Goal: Check status: Check status

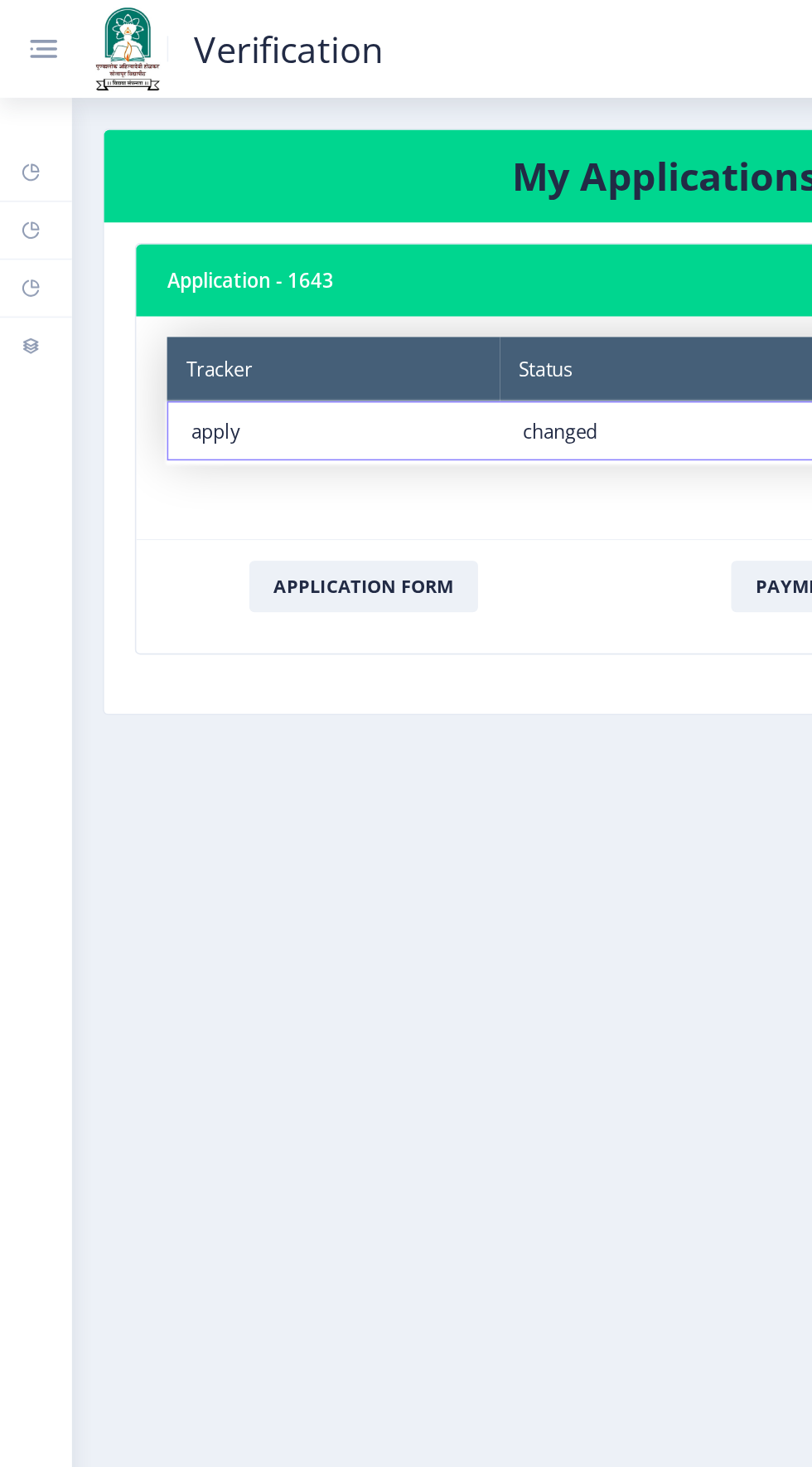
click at [42, 32] on link at bounding box center [37, 32] width 40 height 24
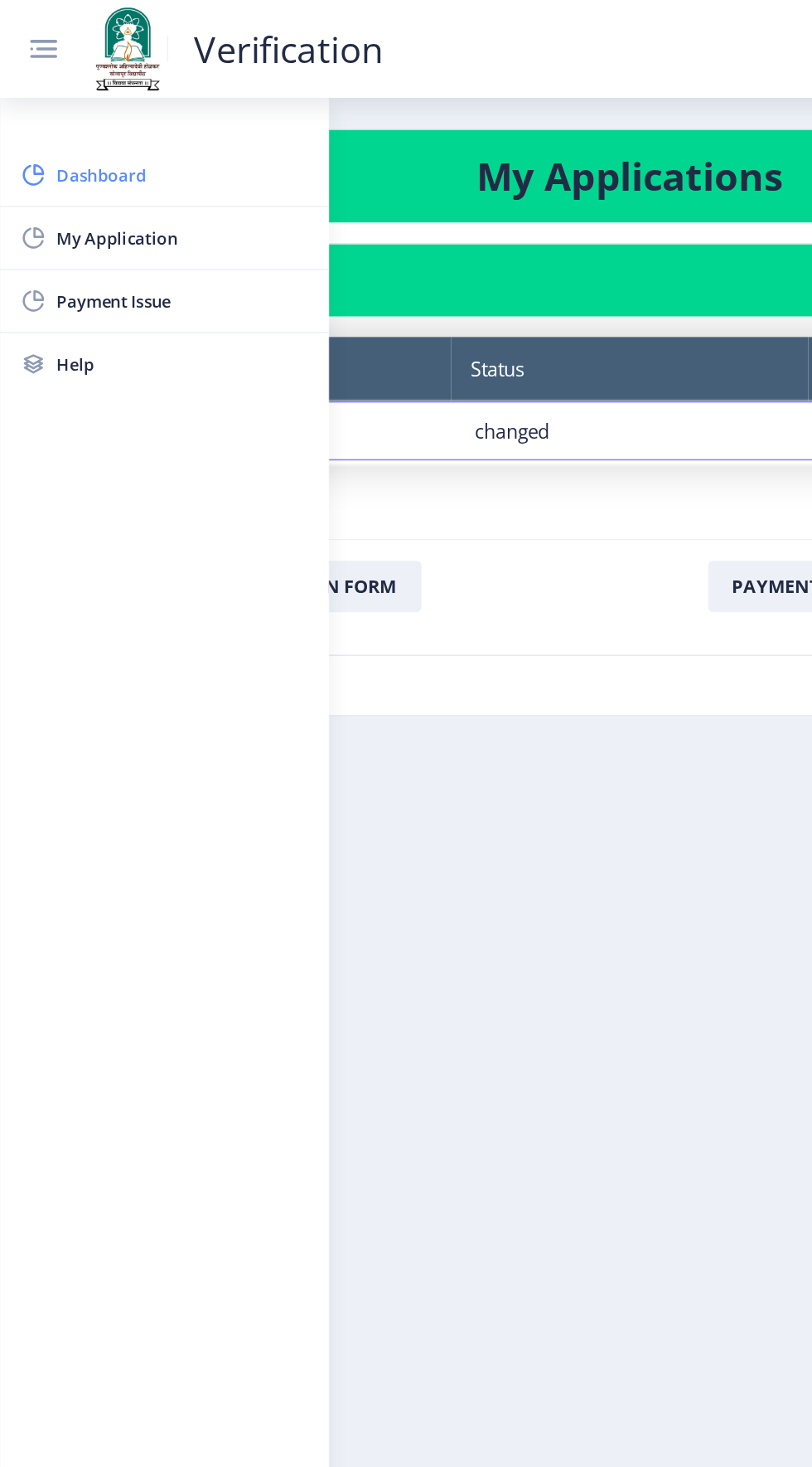
click at [78, 116] on span "Dashboard" at bounding box center [118, 113] width 162 height 20
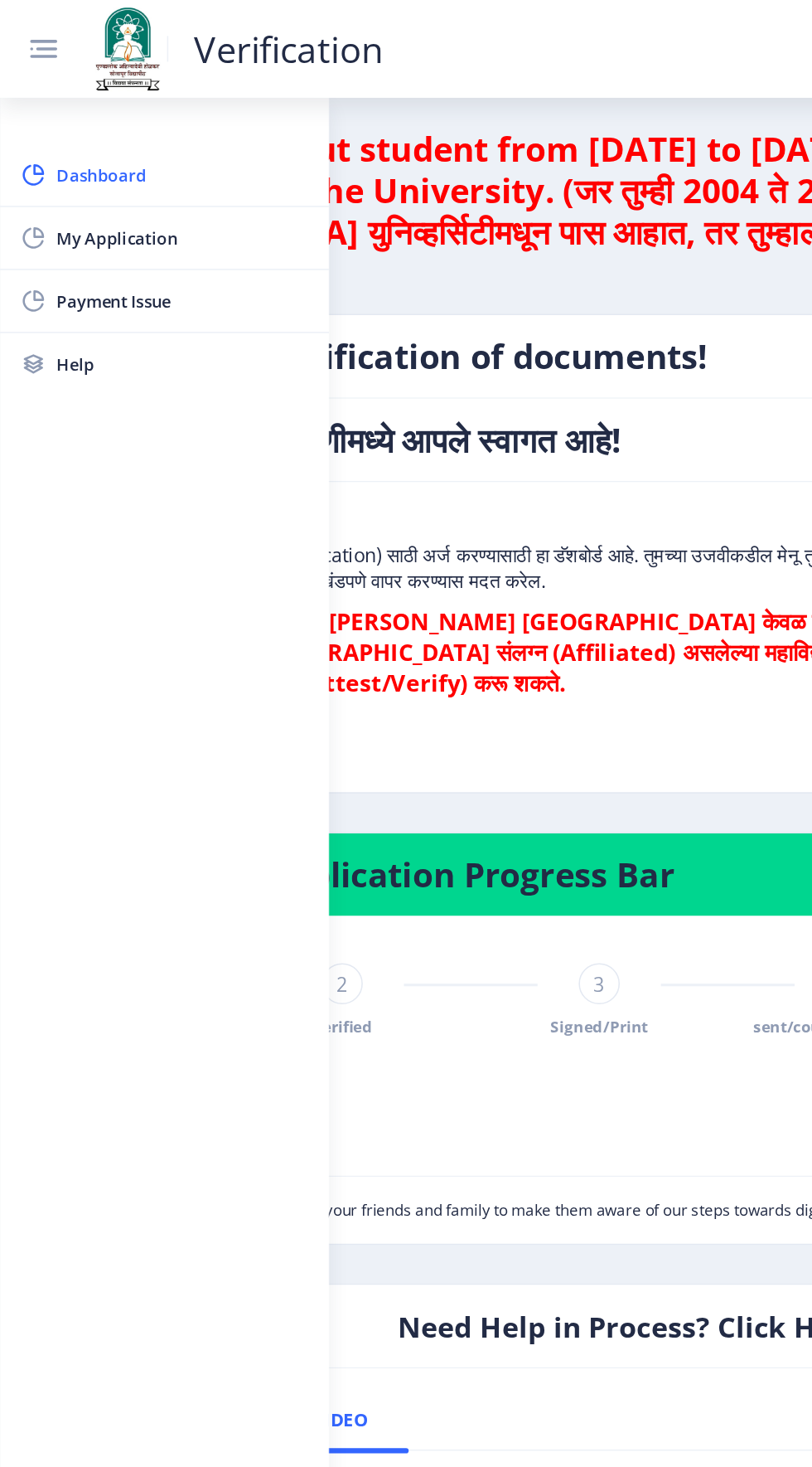
click at [30, 31] on rect at bounding box center [29, 31] width 13 height 2
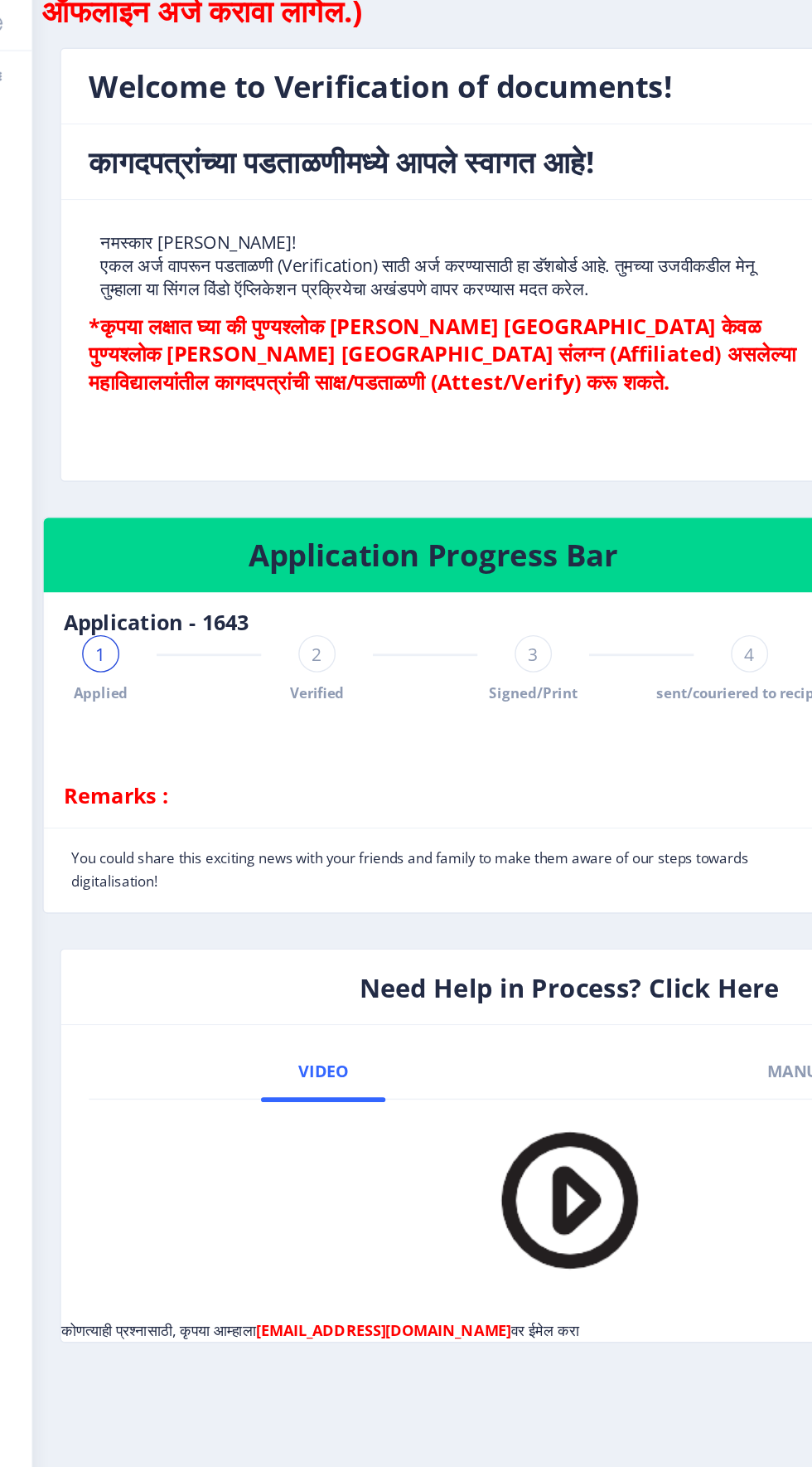
click at [248, 633] on span "2" at bounding box center [251, 634] width 8 height 17
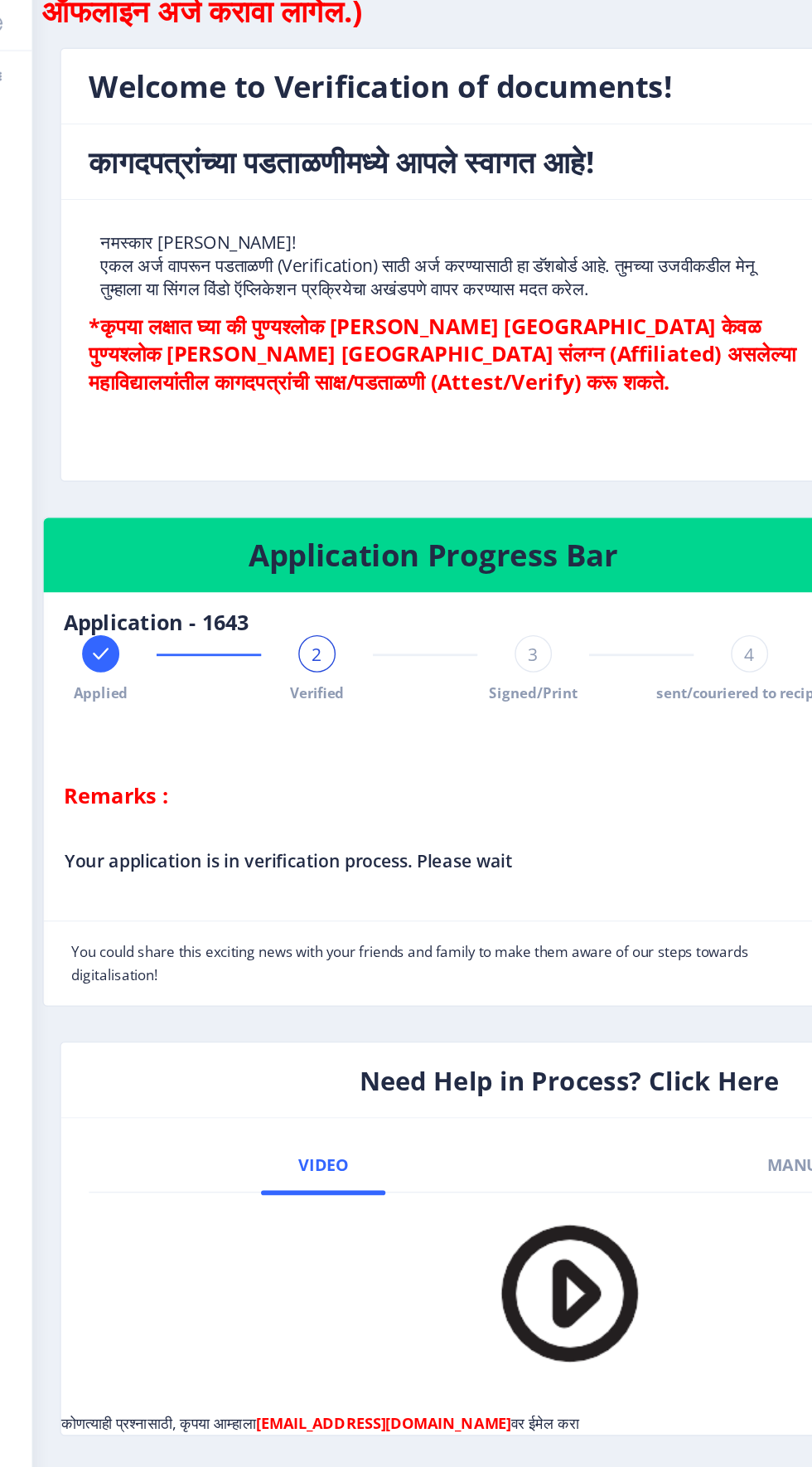
click at [372, 639] on div "Applied 2 Verified 3 Signed/Print 4 sent/couriered to recipient" at bounding box center [326, 645] width 516 height 49
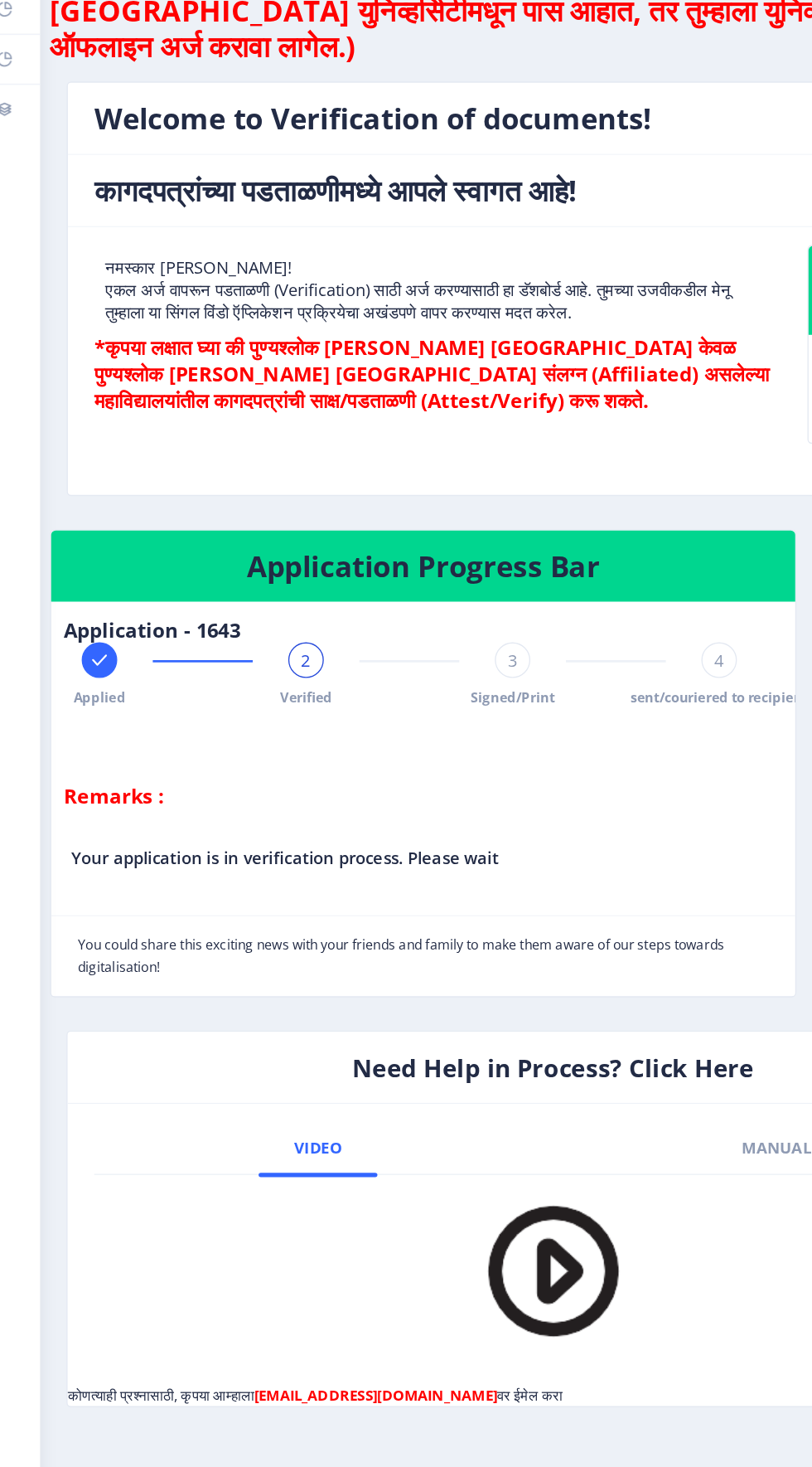
click at [418, 655] on span "Signed/Print" at bounding box center [400, 662] width 63 height 14
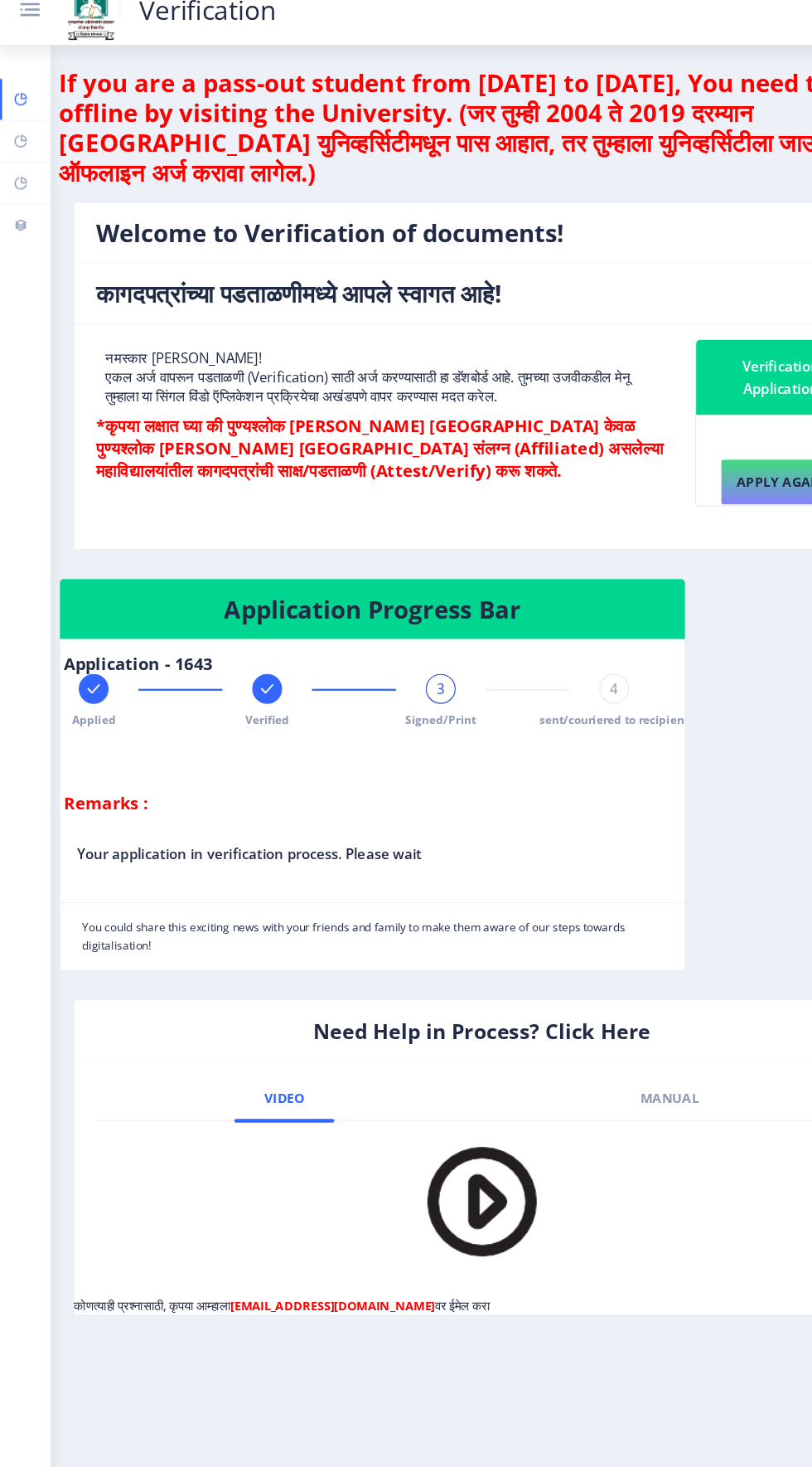
click at [493, 661] on span "sent/couriered to recipient" at bounding box center [548, 662] width 133 height 14
click at [436, 629] on div "Applied Verified Signed/Print 4 sent/couriered to recipient" at bounding box center [316, 645] width 516 height 49
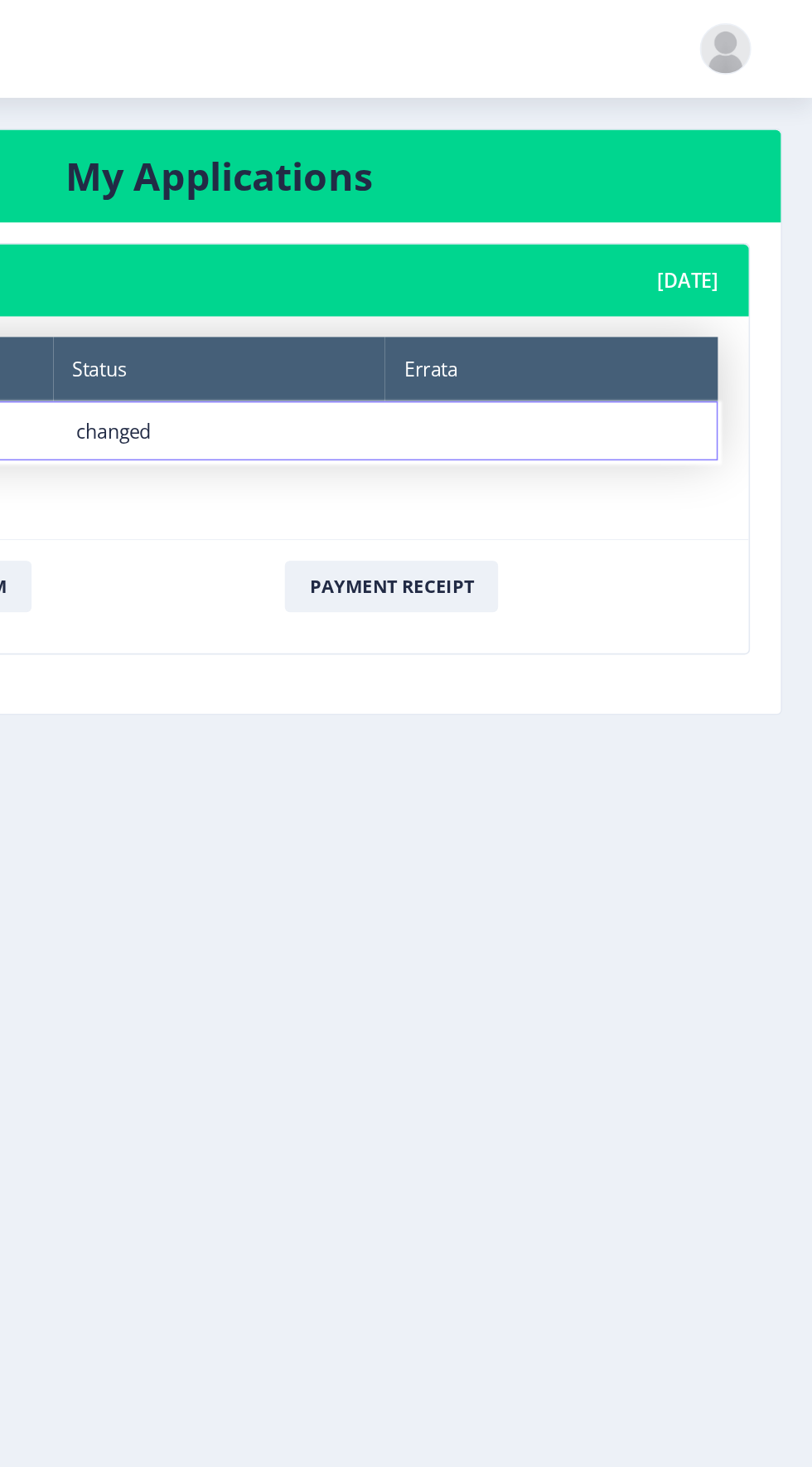
click at [753, 34] on div at bounding box center [756, 31] width 33 height 33
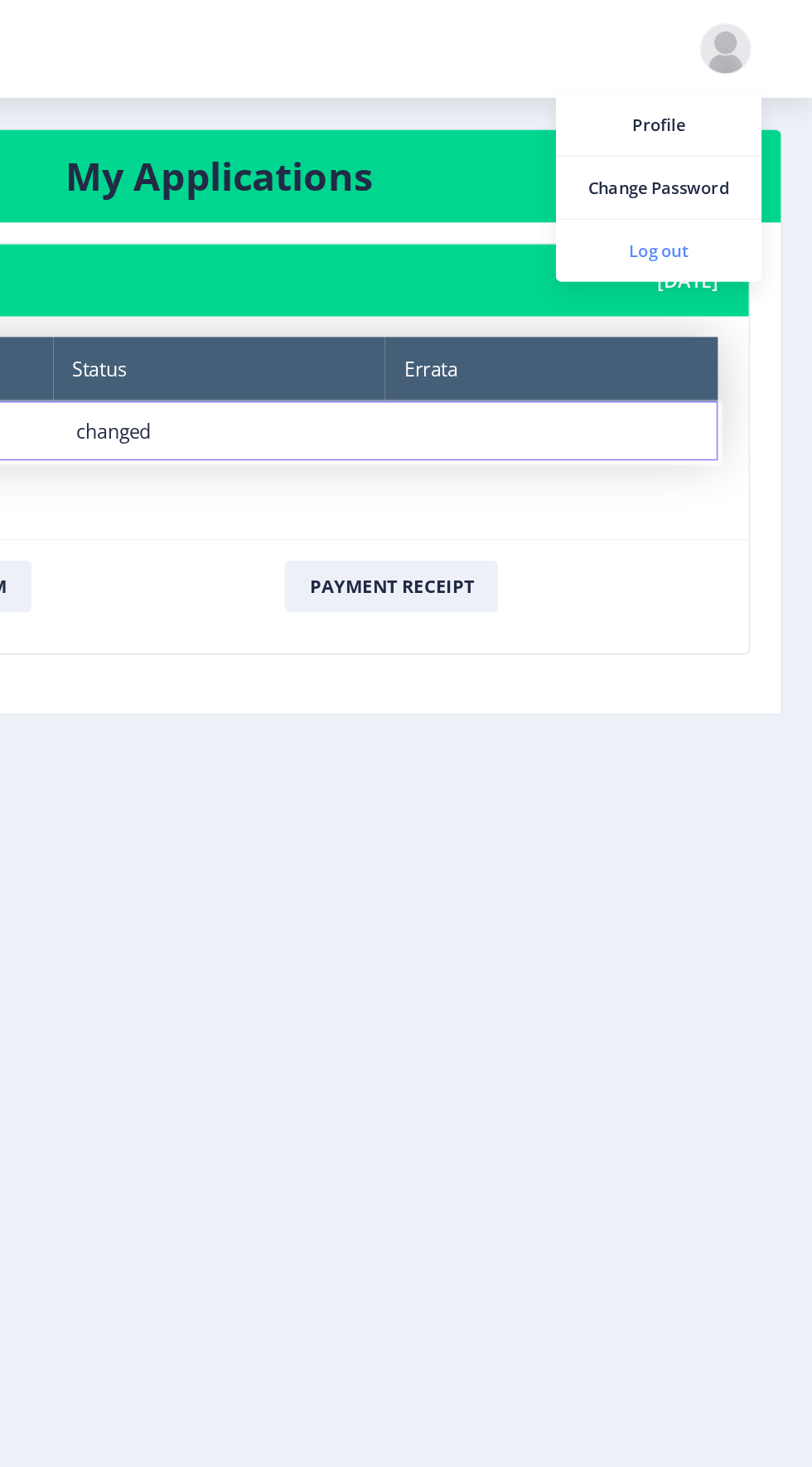
click at [735, 166] on span "Log out" at bounding box center [712, 161] width 106 height 20
